Goal: Task Accomplishment & Management: Use online tool/utility

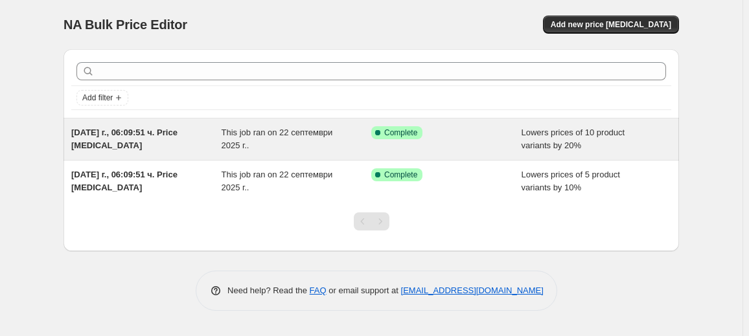
click at [222, 141] on span "This job ran on 22 септември 2025 г.." at bounding box center [277, 139] width 111 height 23
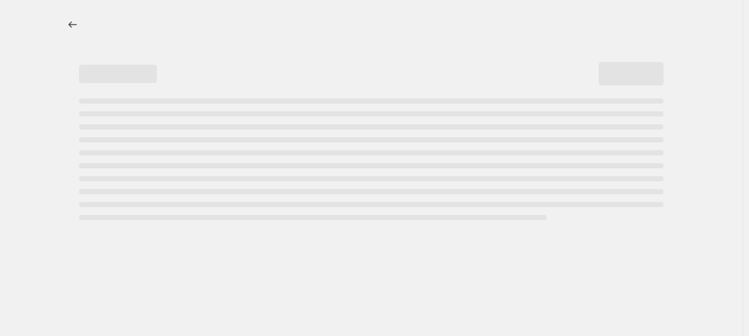
select select "percentage"
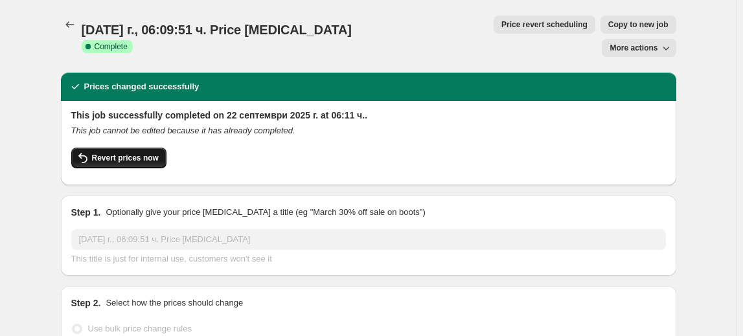
click at [125, 153] on span "Revert prices now" at bounding box center [125, 158] width 67 height 10
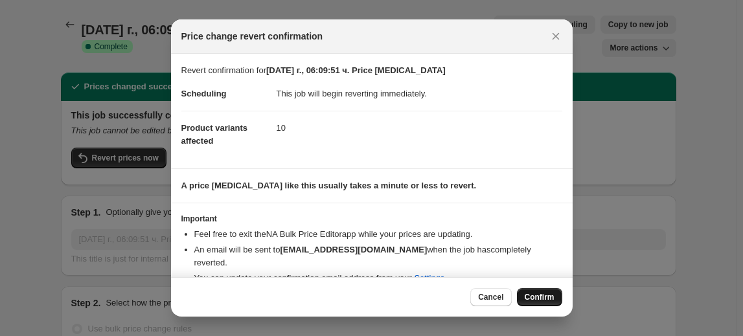
click at [540, 298] on span "Confirm" at bounding box center [540, 297] width 30 height 10
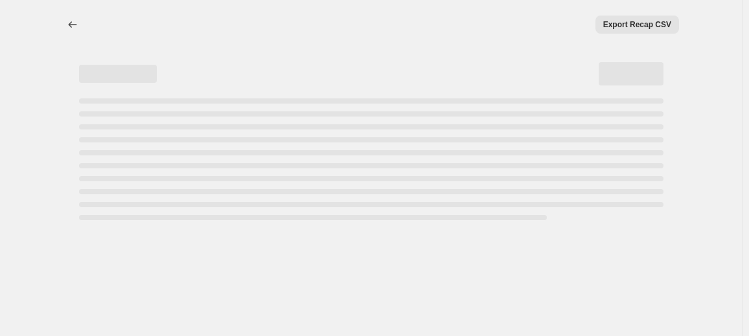
select select "percentage"
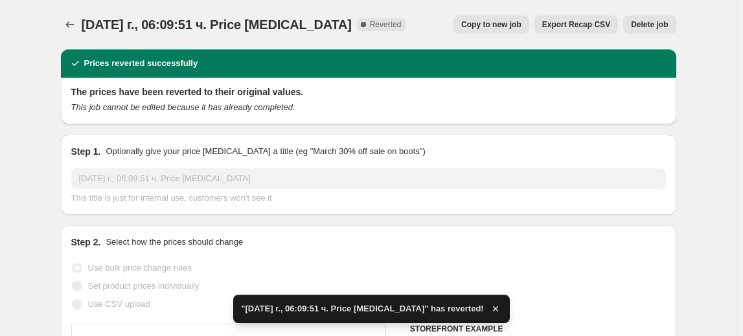
click at [655, 22] on span "Delete job" at bounding box center [649, 24] width 37 height 10
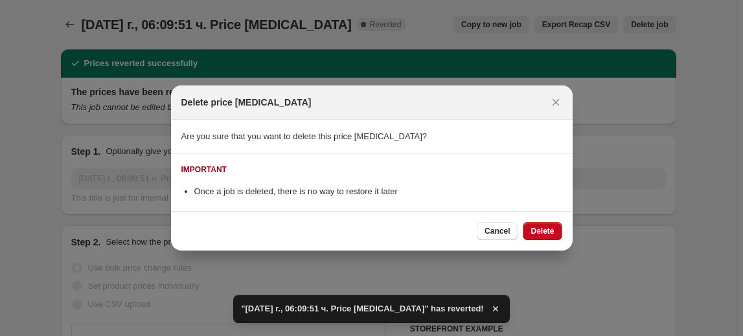
click at [521, 226] on div "Cancel Delete" at bounding box center [519, 231] width 85 height 18
click at [535, 228] on span "Delete" at bounding box center [542, 231] width 23 height 10
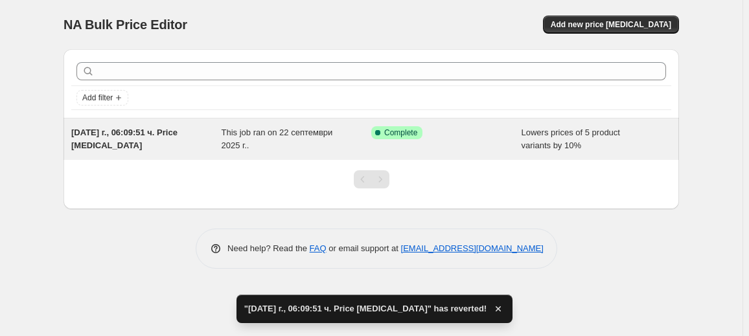
click at [233, 148] on span "This job ran on 22 септември 2025 г.." at bounding box center [277, 139] width 111 height 23
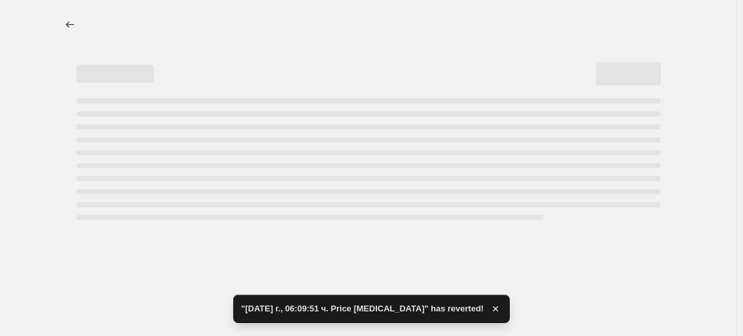
select select "percentage"
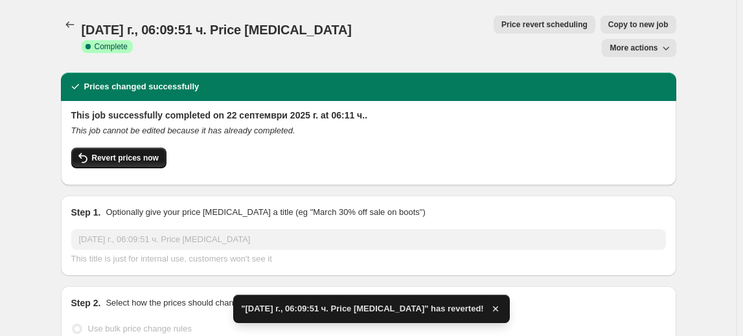
click at [135, 153] on span "Revert prices now" at bounding box center [125, 158] width 67 height 10
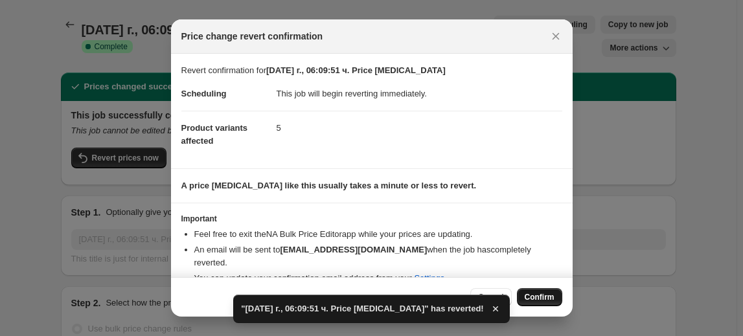
click at [544, 291] on button "Confirm" at bounding box center [539, 297] width 45 height 18
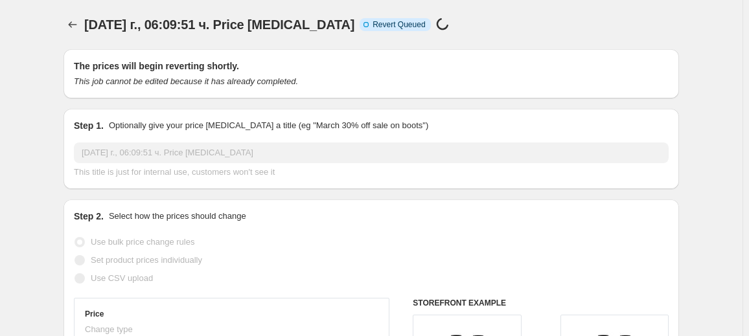
select select "percentage"
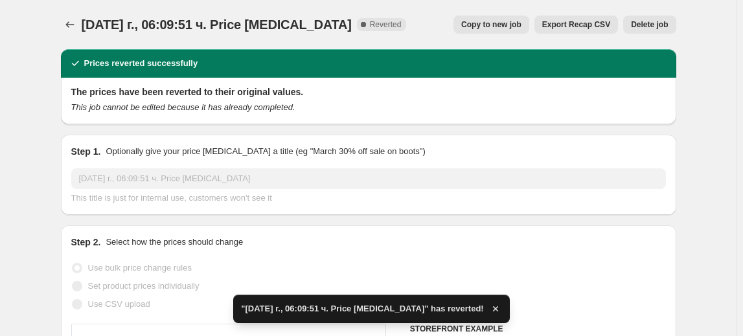
click at [651, 24] on span "Delete job" at bounding box center [649, 24] width 37 height 10
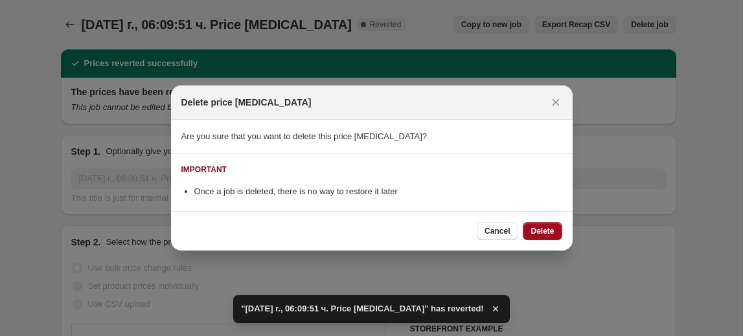
click at [541, 226] on button "Delete" at bounding box center [542, 231] width 39 height 18
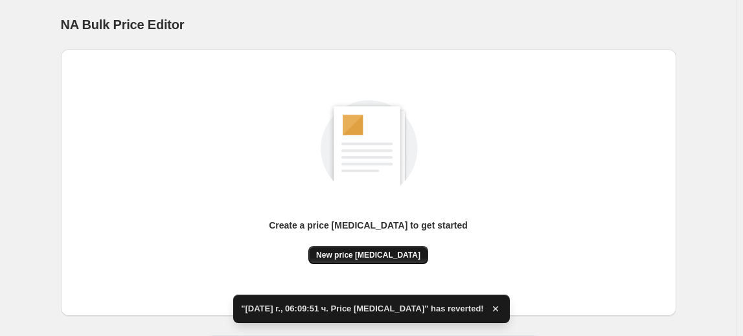
click at [364, 251] on span "New price change job" at bounding box center [368, 255] width 104 height 10
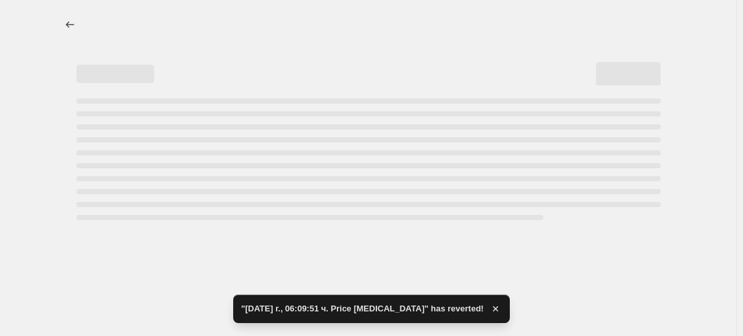
select select "percentage"
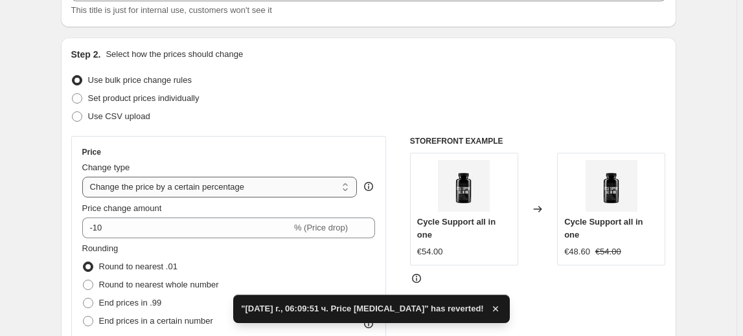
scroll to position [117, 0]
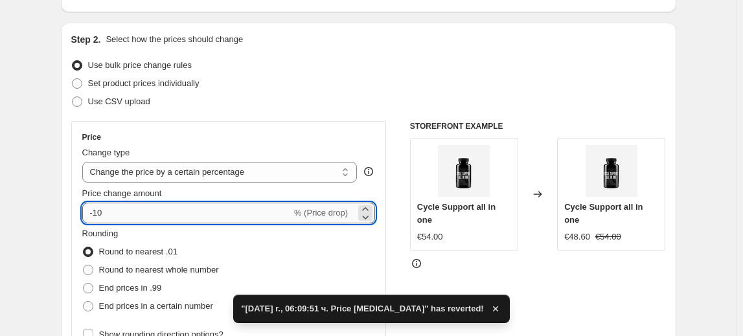
click at [99, 213] on input "-10" at bounding box center [186, 213] width 209 height 21
type input "-30"
click at [169, 228] on fieldset "Rounding Round to nearest .01 Round to nearest whole number End prices in .99 E…" at bounding box center [150, 272] width 137 height 88
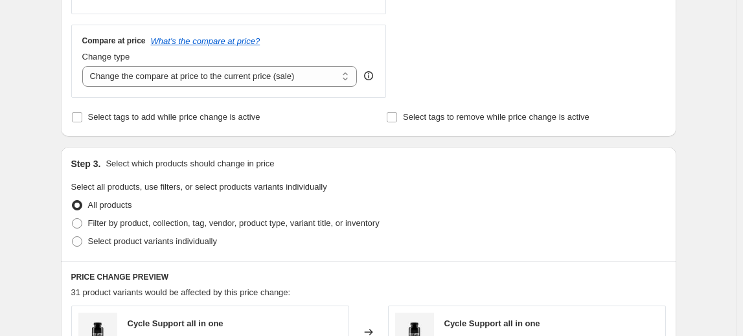
scroll to position [471, 0]
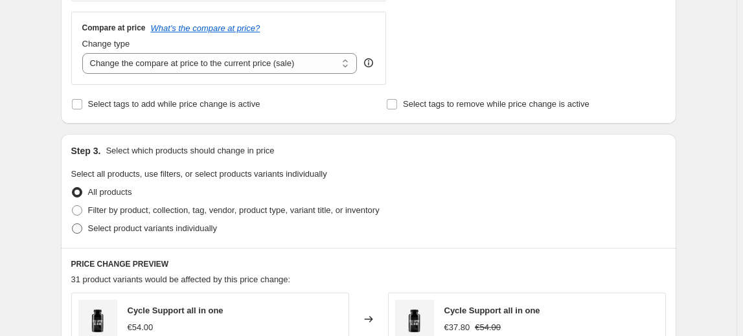
click at [147, 231] on span "Select product variants individually" at bounding box center [152, 229] width 129 height 10
click at [73, 224] on input "Select product variants individually" at bounding box center [72, 224] width 1 height 1
radio input "true"
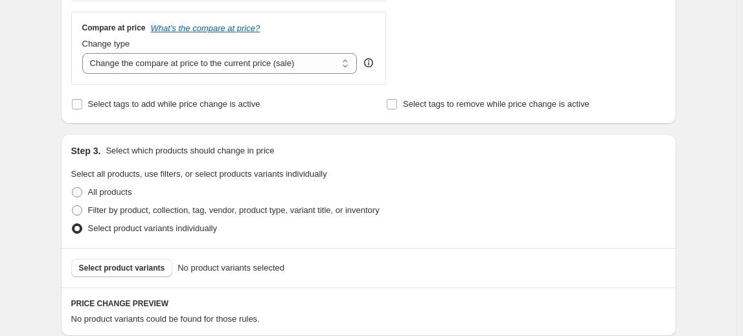
click at [123, 269] on span "Select product variants" at bounding box center [122, 268] width 86 height 10
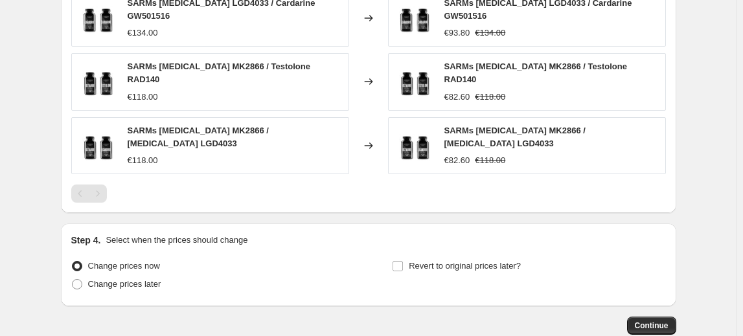
scroll to position [942, 0]
click at [649, 316] on button "Continue" at bounding box center [651, 325] width 49 height 18
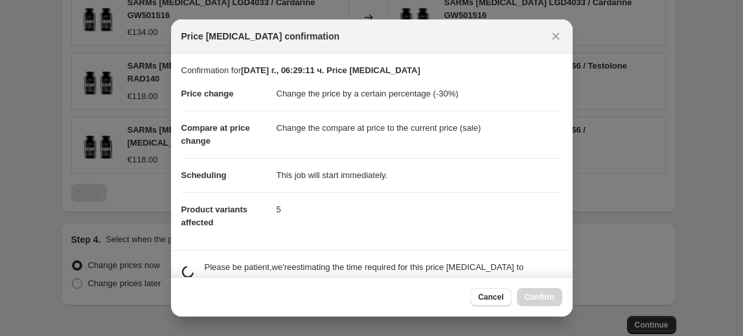
scroll to position [0, 0]
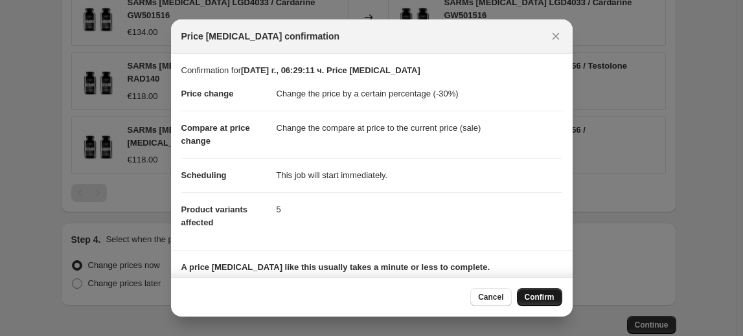
click at [559, 300] on button "Confirm" at bounding box center [539, 297] width 45 height 18
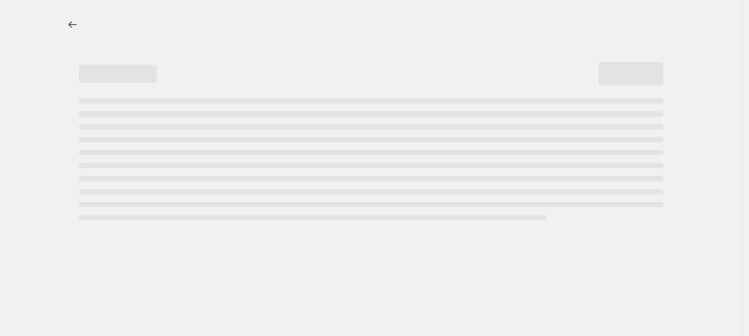
select select "percentage"
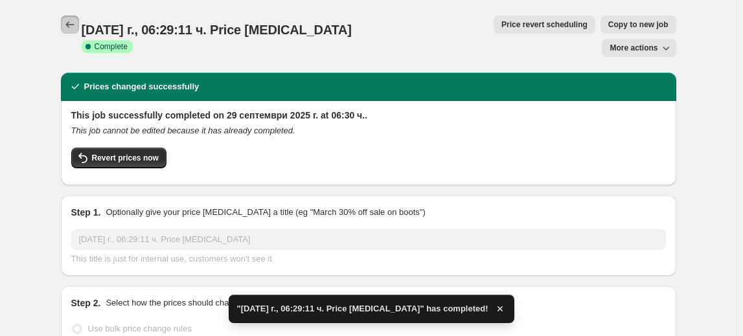
click at [73, 26] on icon "Price change jobs" at bounding box center [70, 24] width 13 height 13
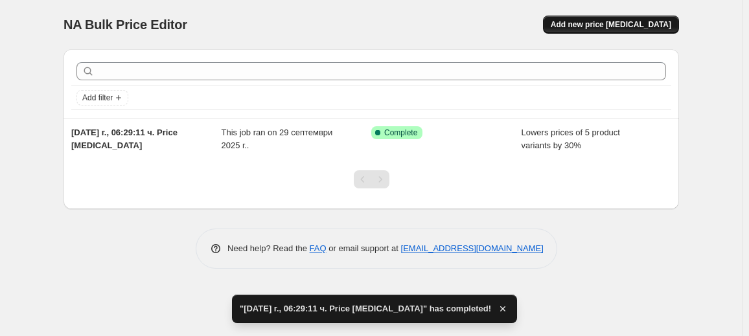
click at [612, 20] on span "Add new price change job" at bounding box center [611, 24] width 121 height 10
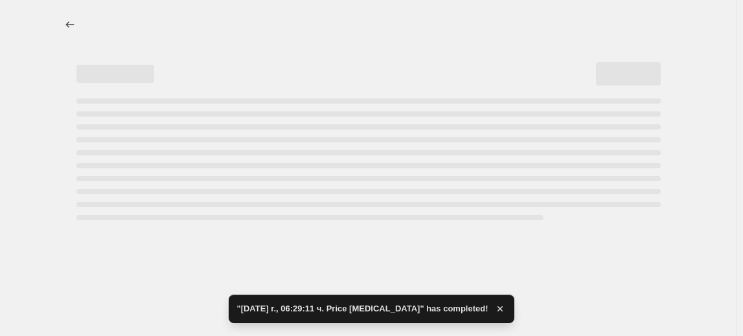
select select "percentage"
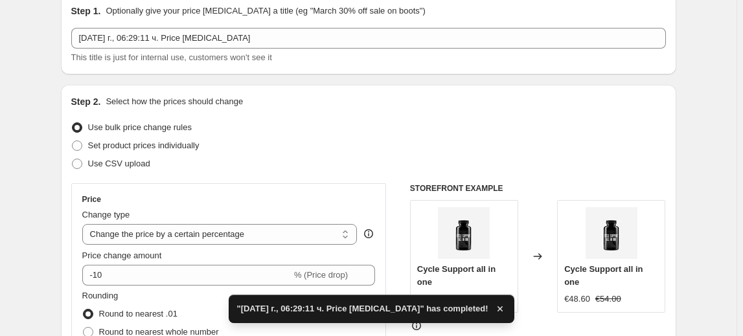
scroll to position [117, 0]
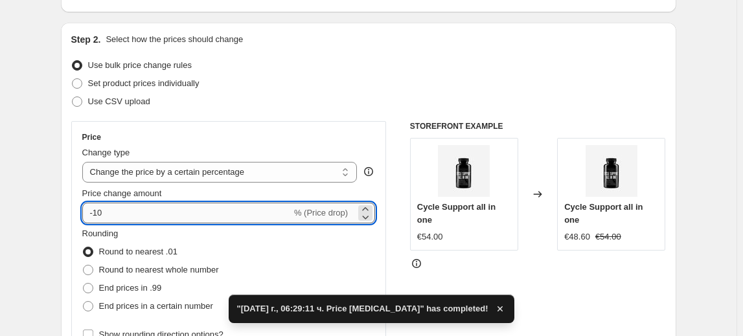
click at [109, 212] on input "-10" at bounding box center [186, 213] width 209 height 21
click at [99, 212] on input "-10" at bounding box center [186, 213] width 209 height 21
type input "-40"
click at [133, 235] on fieldset "Rounding Round to nearest .01 Round to nearest whole number End prices in .99 E…" at bounding box center [150, 272] width 137 height 88
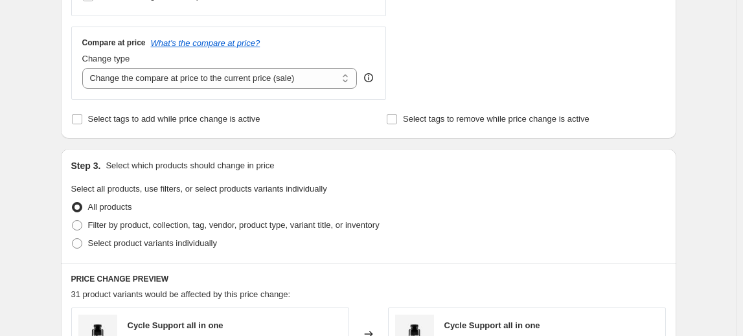
scroll to position [471, 0]
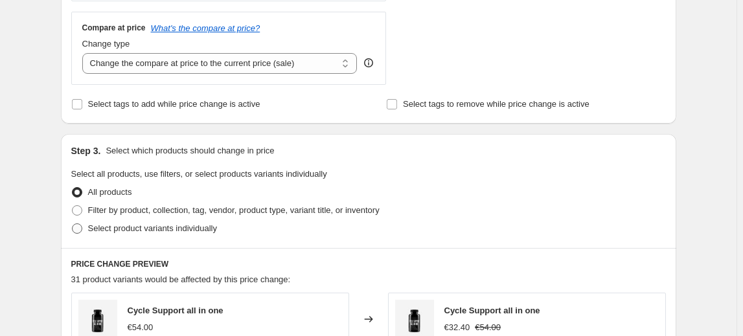
click at [157, 232] on span "Select product variants individually" at bounding box center [152, 229] width 129 height 10
click at [73, 224] on input "Select product variants individually" at bounding box center [72, 224] width 1 height 1
radio input "true"
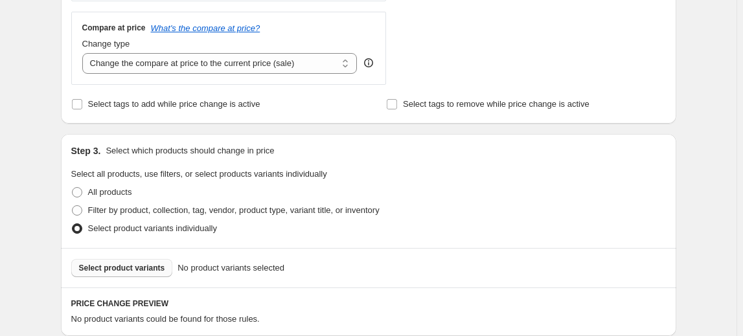
click at [132, 261] on button "Select product variants" at bounding box center [122, 268] width 102 height 18
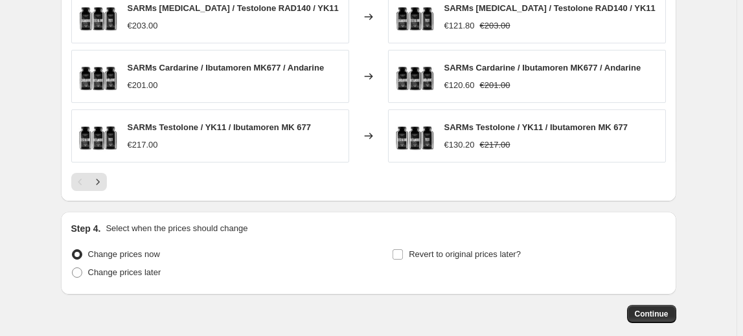
scroll to position [942, 0]
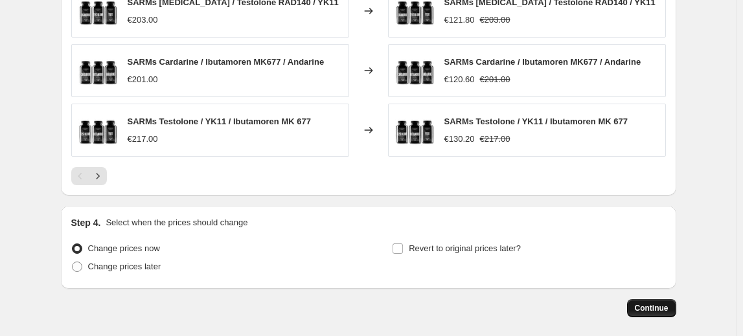
click at [660, 299] on button "Continue" at bounding box center [651, 308] width 49 height 18
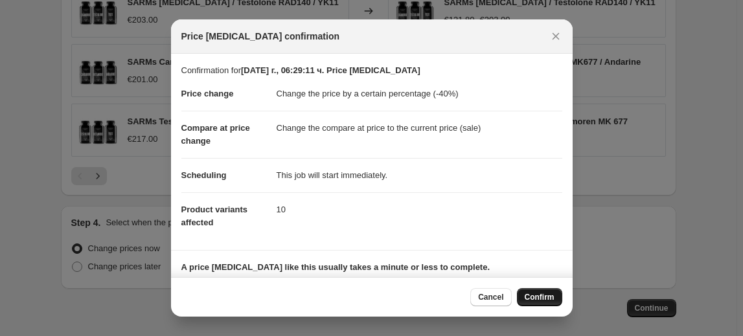
click at [539, 297] on span "Confirm" at bounding box center [540, 297] width 30 height 10
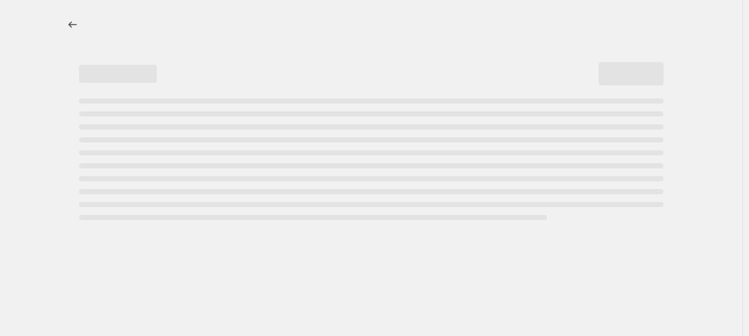
select select "percentage"
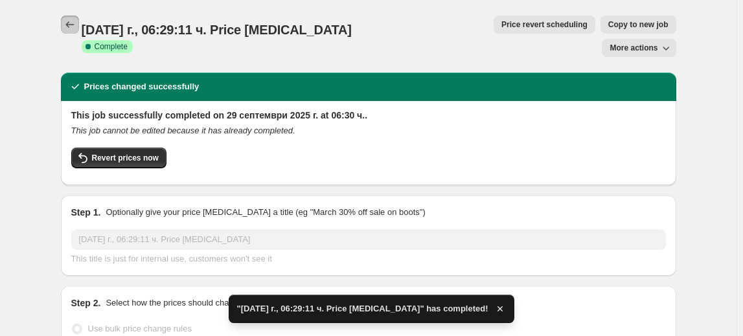
click at [74, 29] on icon "Price change jobs" at bounding box center [70, 24] width 13 height 13
